Goal: Task Accomplishment & Management: Manage account settings

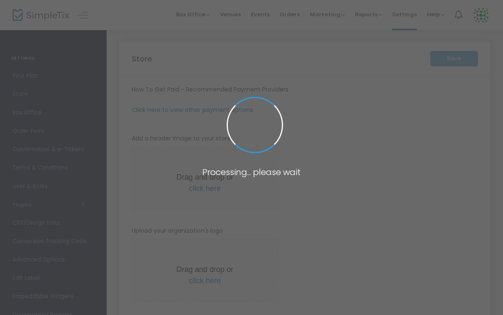
type input "[URL]"
radio input "true"
radio input "false"
radio input "true"
type input "The House [GEOGRAPHIC_DATA]"
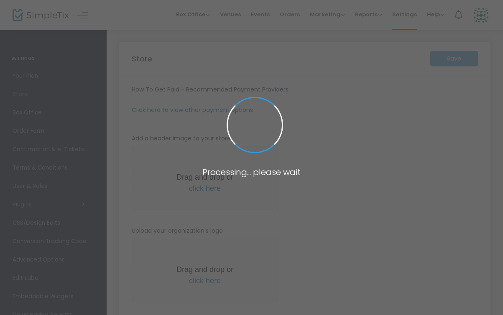
type input "4792364393"
type input "thehousefayetteville"
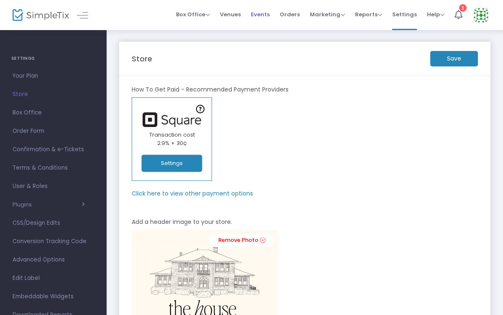
click at [260, 19] on span "Events" at bounding box center [260, 14] width 19 height 21
